Goal: Transaction & Acquisition: Book appointment/travel/reservation

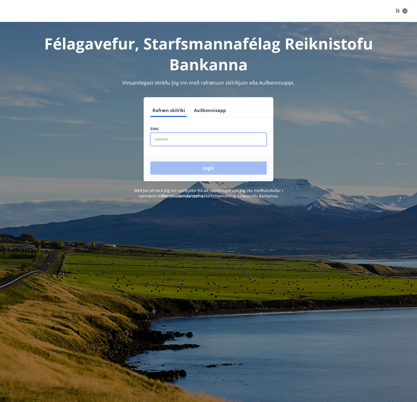
click at [170, 141] on input "phone" at bounding box center [208, 139] width 116 height 13
type input "********"
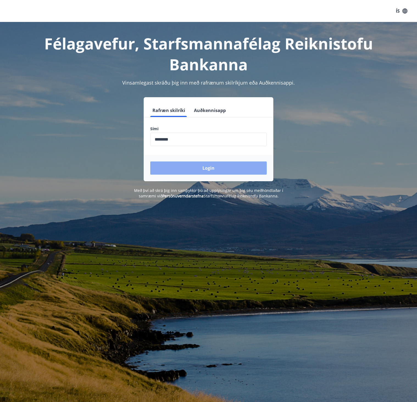
click at [216, 166] on button "Login" at bounding box center [208, 167] width 116 height 13
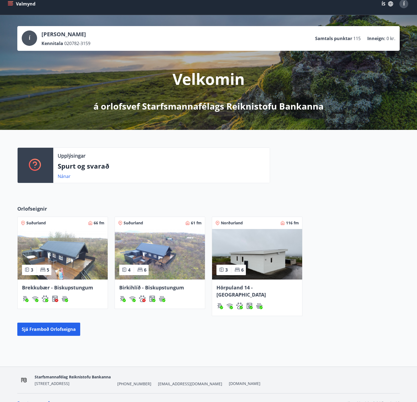
scroll to position [11, 0]
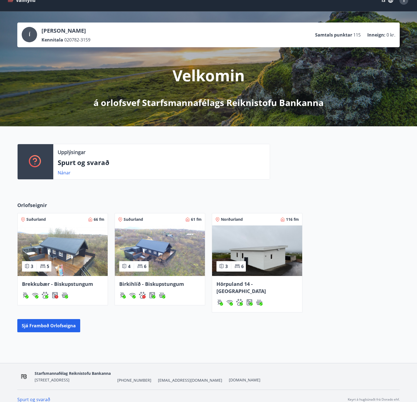
click at [253, 284] on span "Hörpuland 14 - Akureyri" at bounding box center [240, 288] width 49 height 14
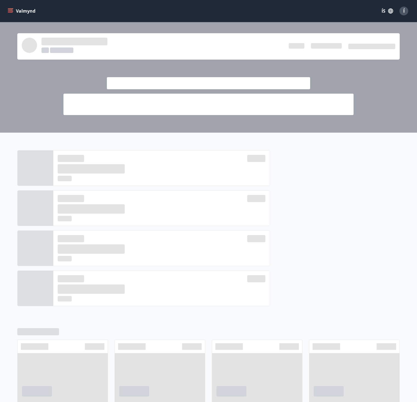
scroll to position [11, 0]
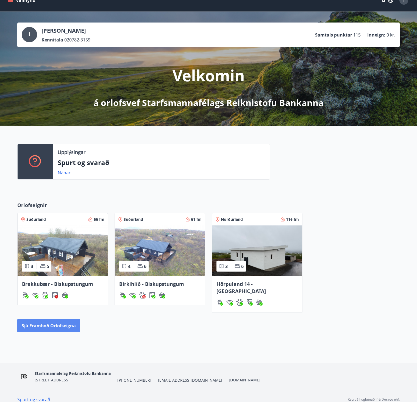
click at [54, 319] on button "Sjá framboð orlofseigna" at bounding box center [48, 325] width 63 height 13
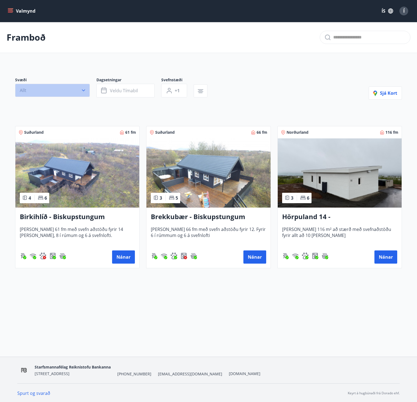
click at [82, 86] on button "Allt" at bounding box center [52, 90] width 75 height 13
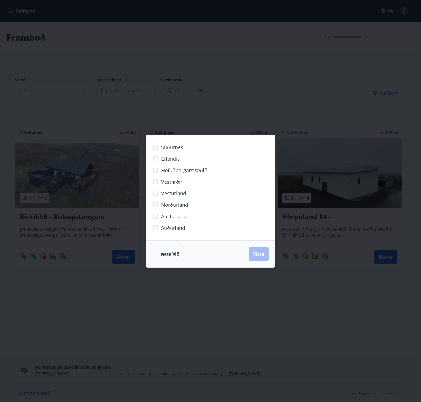
click at [172, 206] on span "Norðurland" at bounding box center [174, 204] width 27 height 7
click at [255, 256] on span "Vista" at bounding box center [258, 254] width 11 height 6
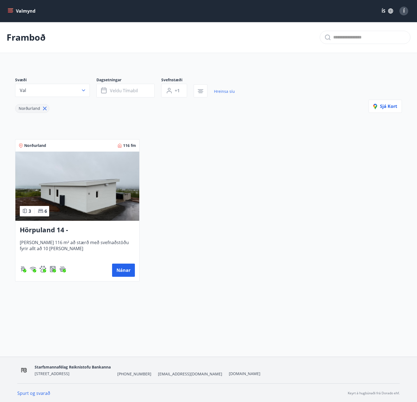
click at [29, 232] on h3 "Hörpuland 14 - Akureyri" at bounding box center [77, 230] width 115 height 10
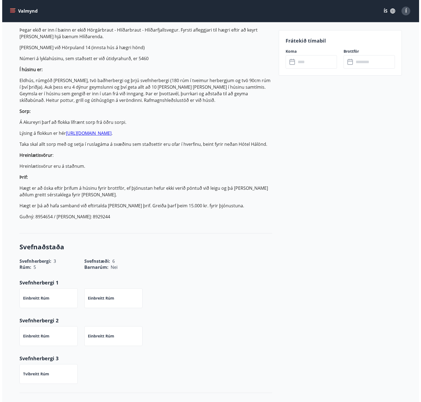
scroll to position [165, 0]
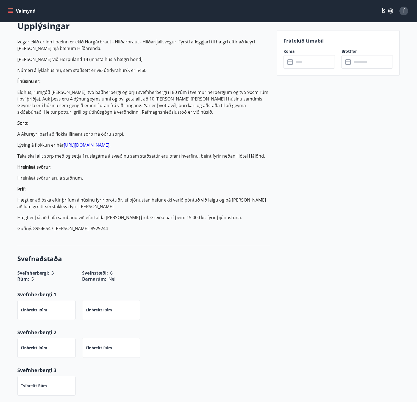
click at [323, 66] on input "text" at bounding box center [314, 61] width 41 height 13
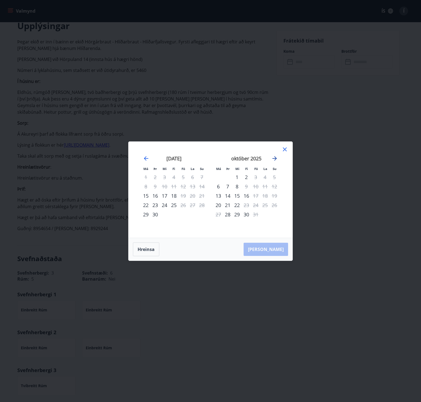
click at [275, 156] on icon "Move forward to switch to the next month." at bounding box center [274, 158] width 7 height 7
click at [275, 157] on icon "Move forward to switch to the next month." at bounding box center [274, 158] width 4 height 4
click at [284, 148] on icon at bounding box center [285, 149] width 7 height 7
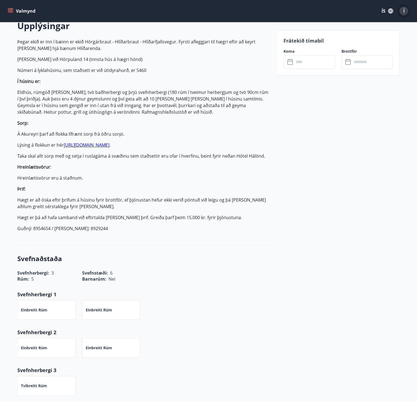
click at [402, 11] on div "Í" at bounding box center [403, 11] width 9 height 9
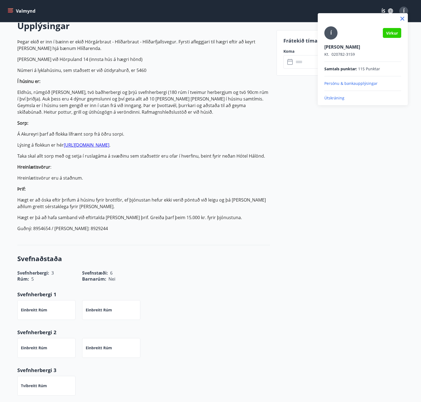
click at [329, 99] on p "Útskráning" at bounding box center [362, 97] width 77 height 5
